Goal: Find specific page/section: Find specific page/section

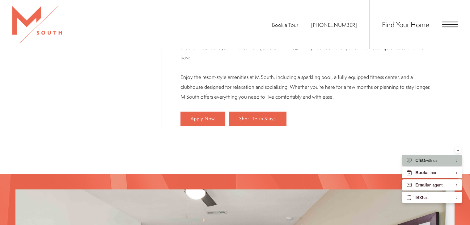
scroll to position [387, 0]
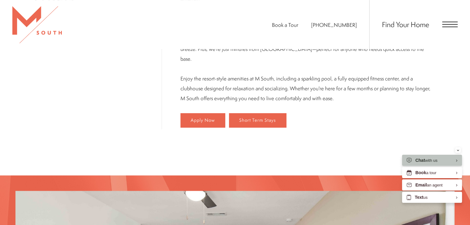
click at [453, 24] on span "Open Menu" at bounding box center [449, 25] width 15 height 6
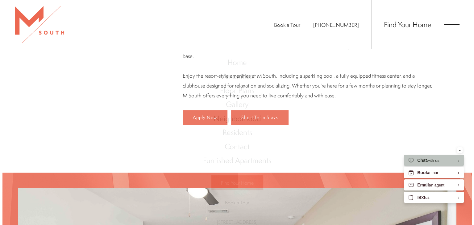
scroll to position [0, 0]
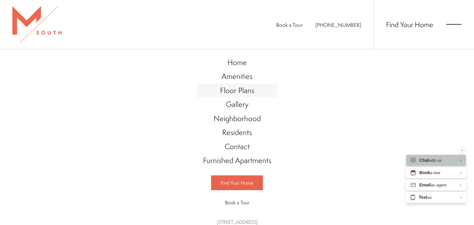
click at [226, 96] on link "Floor Plans" at bounding box center [237, 91] width 81 height 14
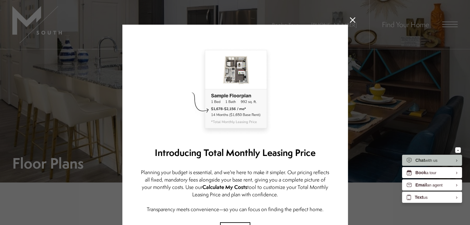
click at [351, 19] on icon at bounding box center [352, 20] width 6 height 6
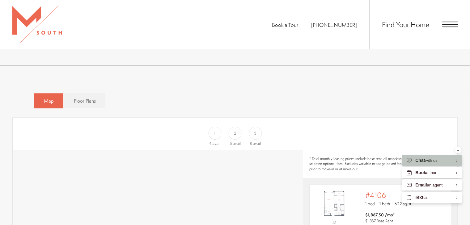
scroll to position [355, 0]
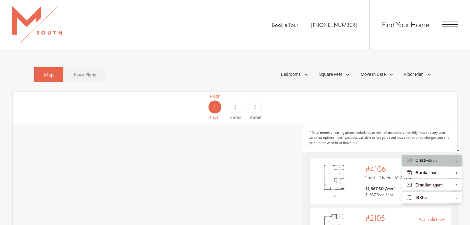
click at [85, 71] on span "Floor Plans" at bounding box center [85, 74] width 22 height 7
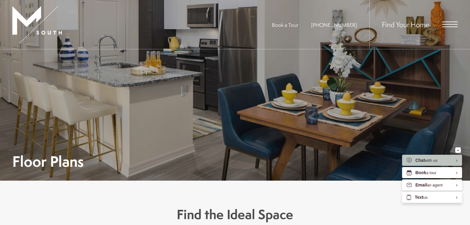
scroll to position [0, 0]
